Goal: Transaction & Acquisition: Download file/media

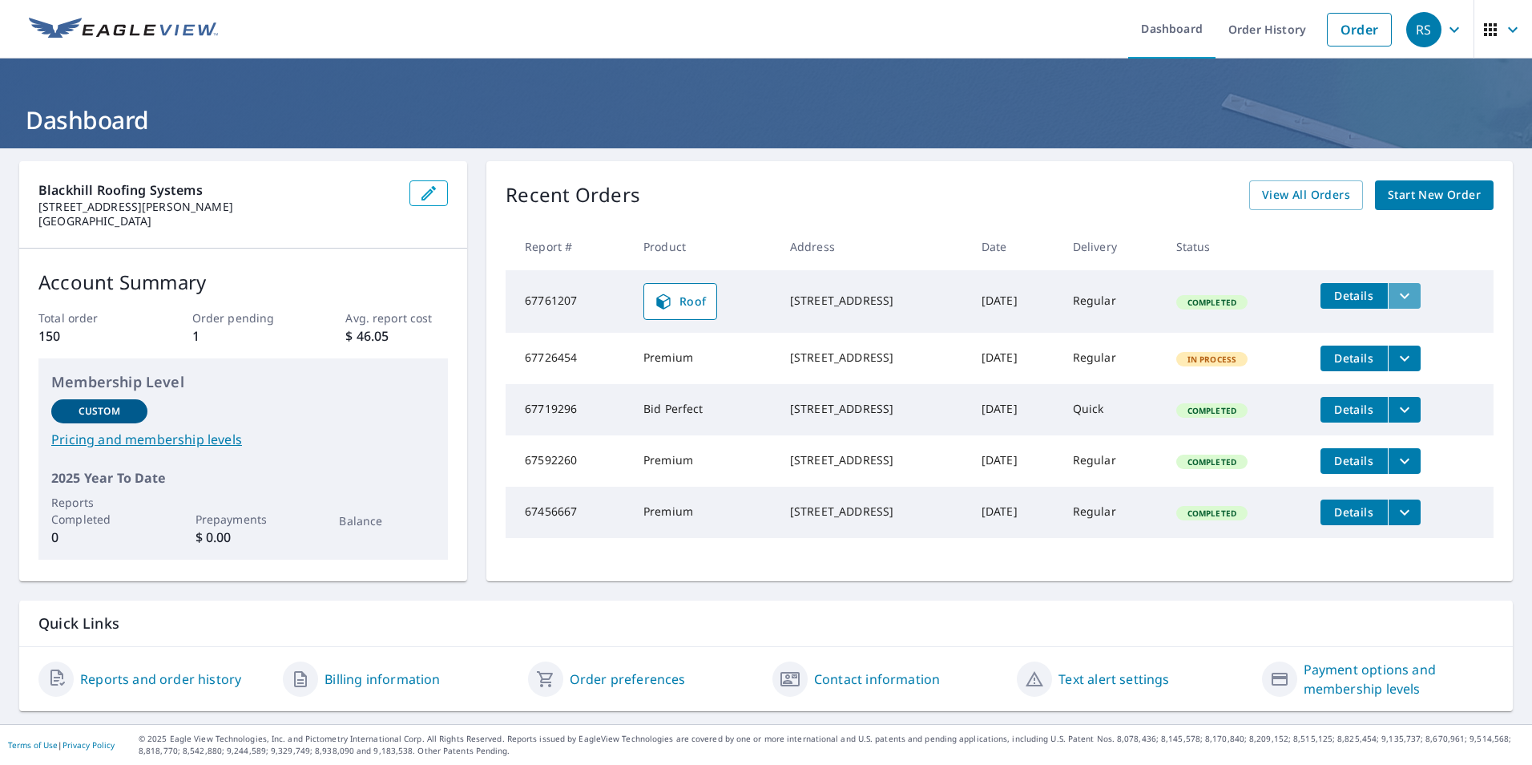
click at [1407, 299] on icon "filesDropdownBtn-67761207" at bounding box center [1404, 295] width 19 height 19
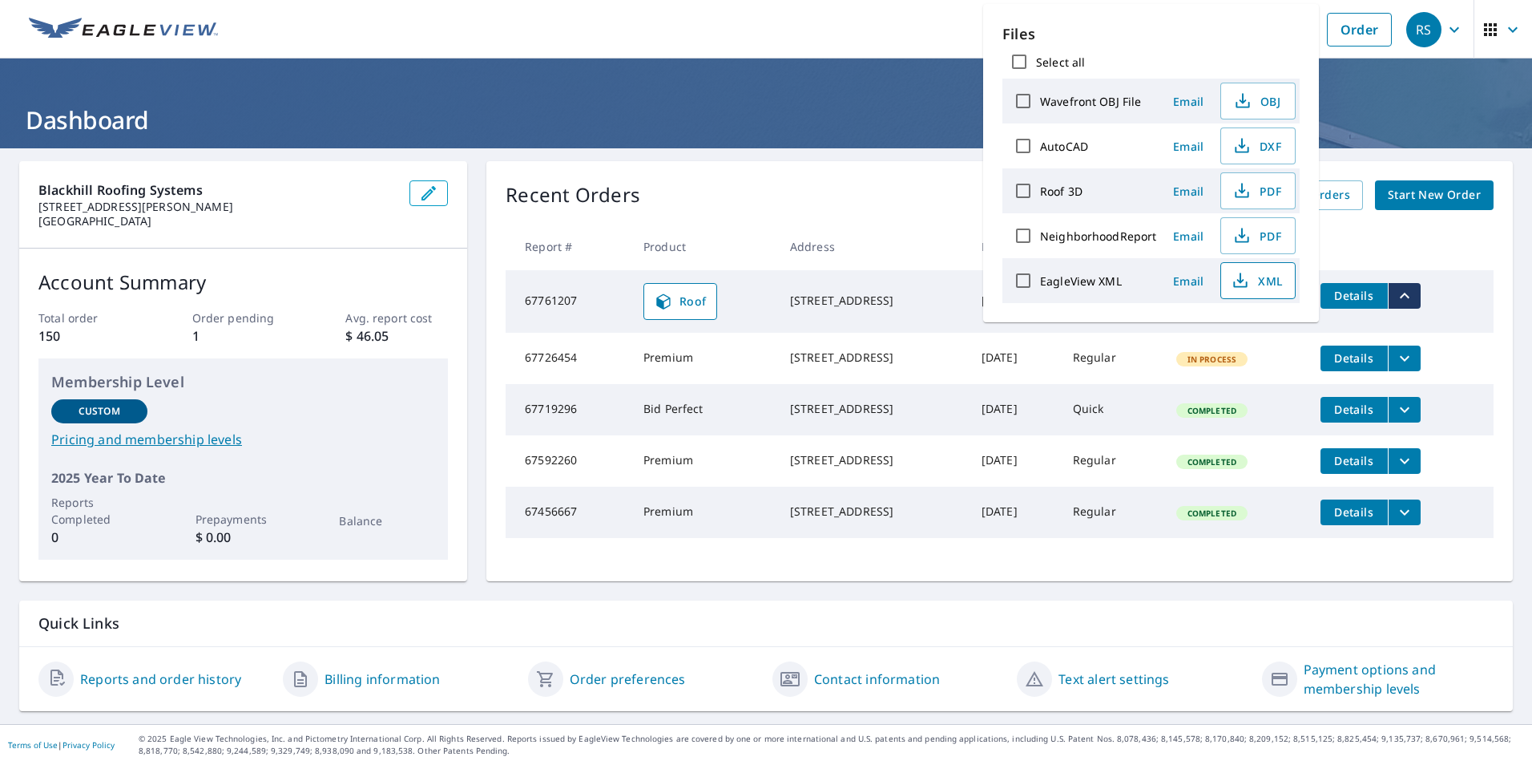
click at [1258, 281] on span "XML" at bounding box center [1256, 280] width 51 height 19
click at [1263, 282] on span "XML" at bounding box center [1256, 280] width 51 height 19
drag, startPoint x: 883, startPoint y: 28, endPoint x: 908, endPoint y: 34, distance: 25.7
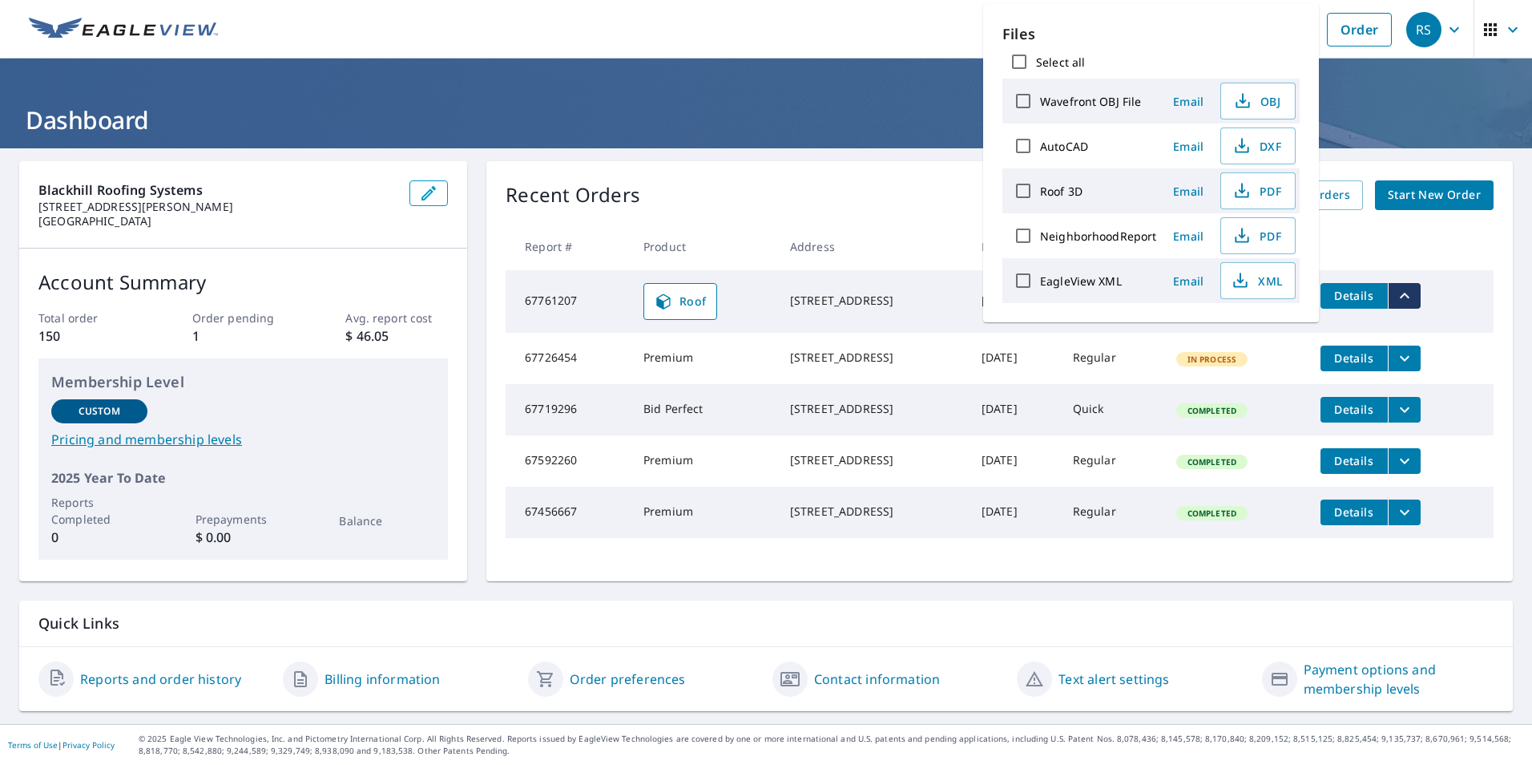
click at [883, 28] on ul "Dashboard Order History Order" at bounding box center [814, 29] width 1173 height 59
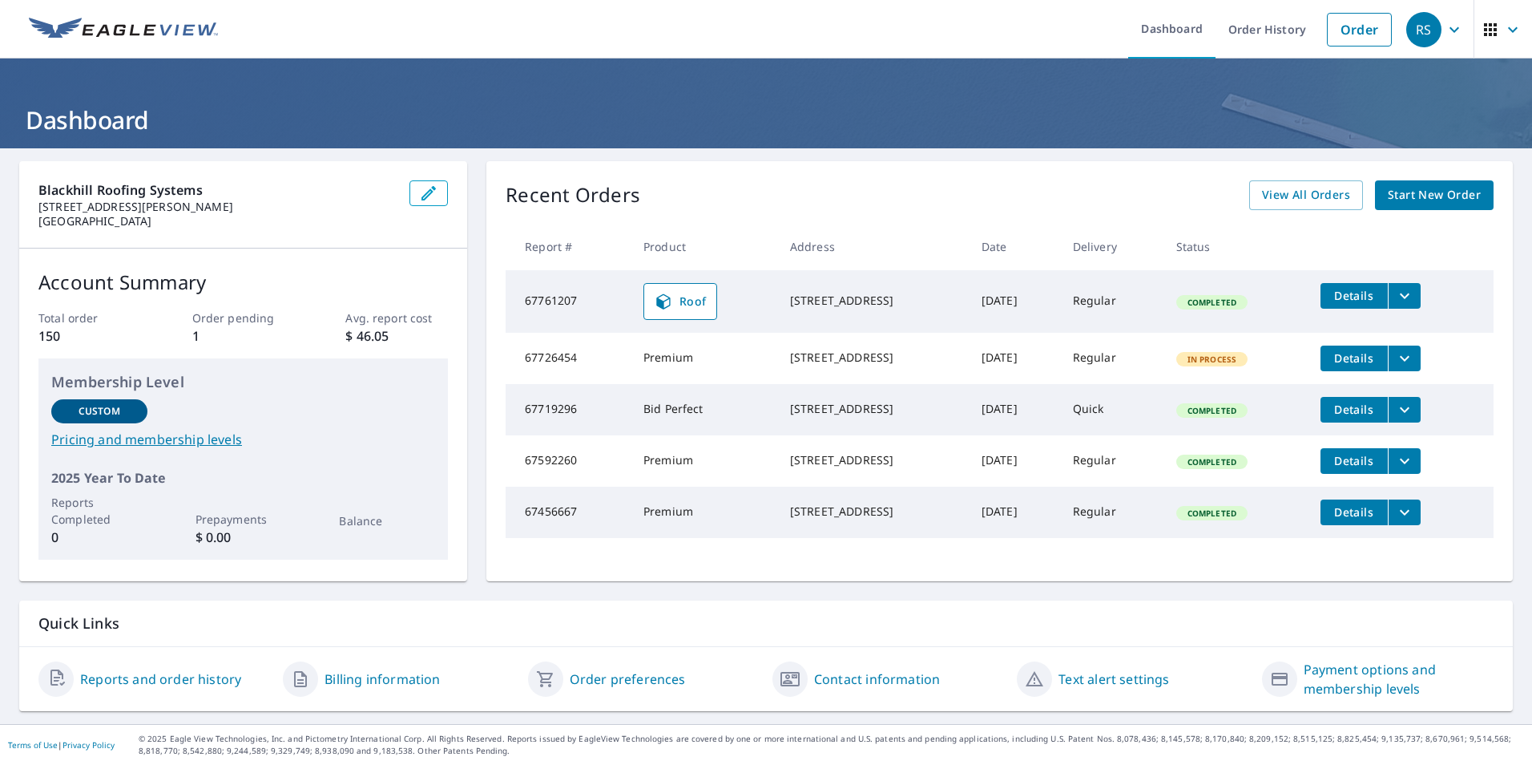
click at [1407, 294] on icon "filesDropdownBtn-67761207" at bounding box center [1404, 295] width 19 height 19
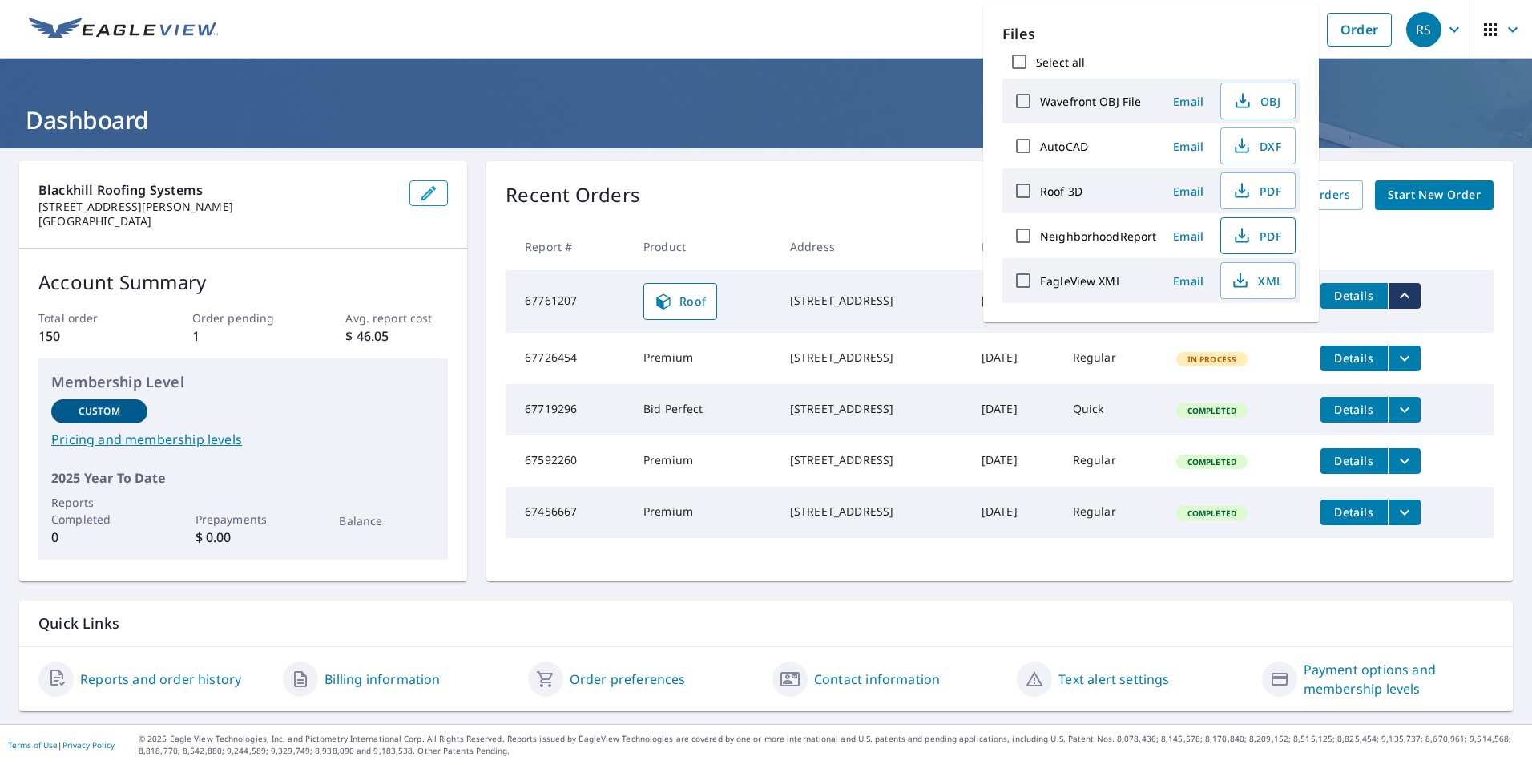
click at [1256, 236] on span "PDF" at bounding box center [1256, 235] width 51 height 19
click at [1270, 101] on span "OBJ" at bounding box center [1256, 100] width 51 height 19
click at [854, 21] on ul "Dashboard Order History Order" at bounding box center [814, 29] width 1173 height 59
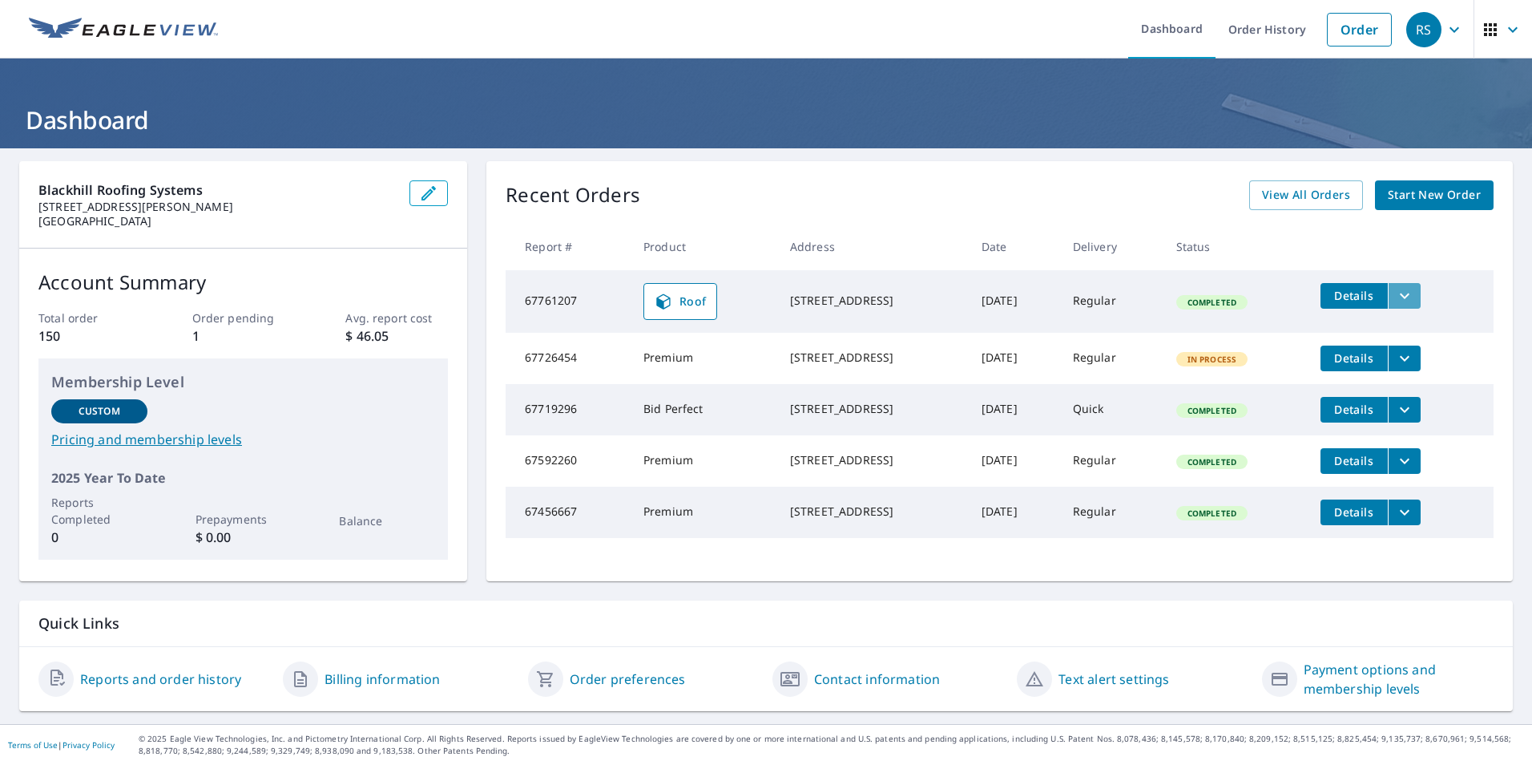
click at [1416, 291] on button "filesDropdownBtn-67761207" at bounding box center [1404, 296] width 33 height 26
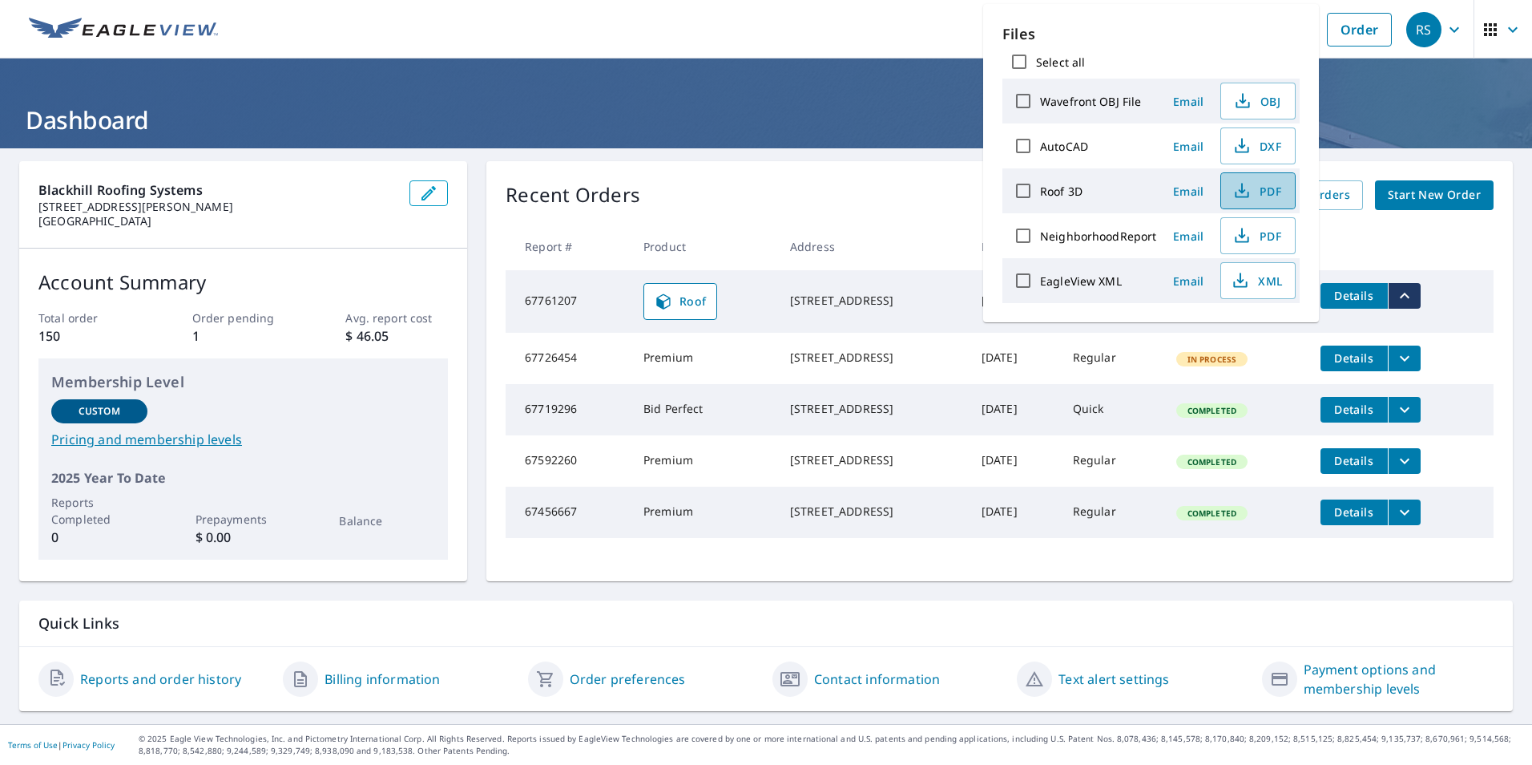
click at [1260, 192] on span "PDF" at bounding box center [1256, 190] width 51 height 19
